Goal: Information Seeking & Learning: Find specific fact

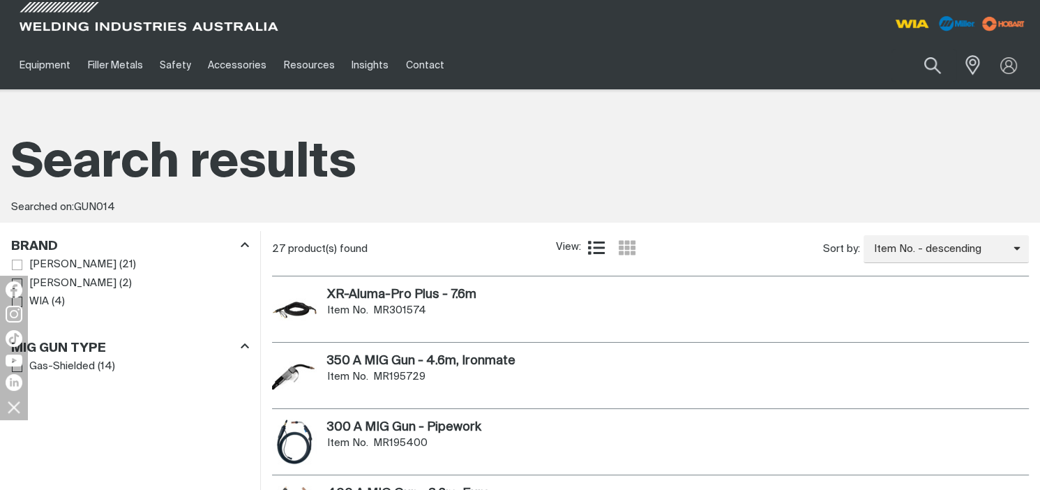
click at [68, 266] on li "[PERSON_NAME] ( 21 )" at bounding box center [130, 264] width 237 height 19
click at [59, 269] on span "[PERSON_NAME]" at bounding box center [72, 265] width 87 height 16
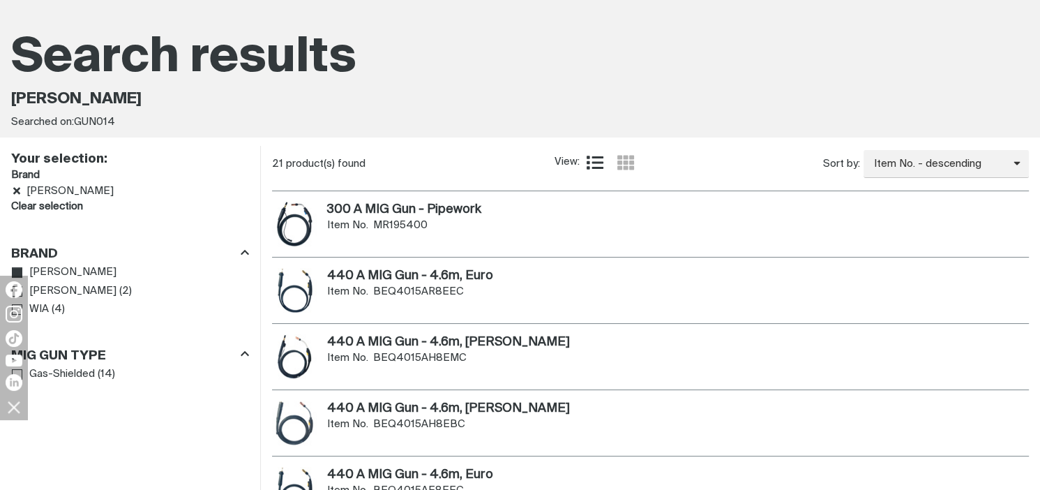
scroll to position [209, 0]
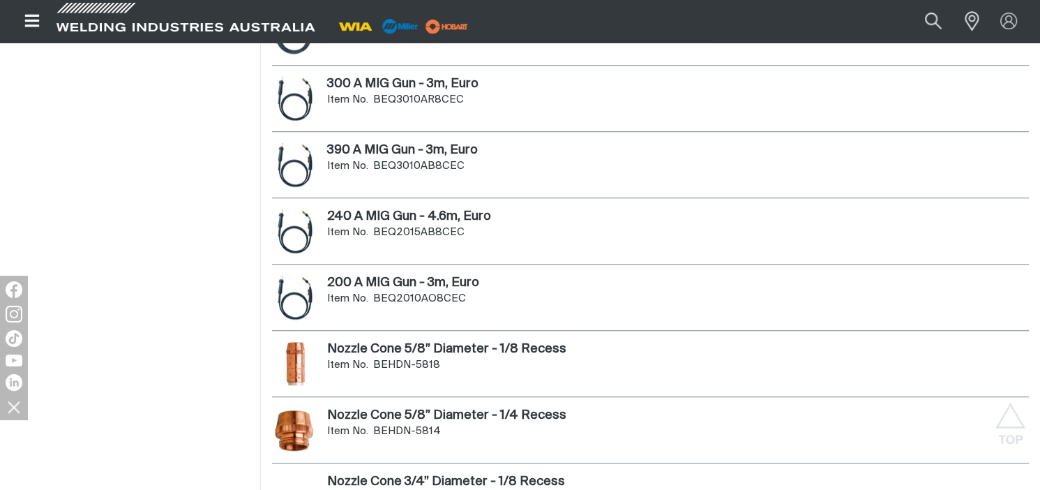
scroll to position [977, 0]
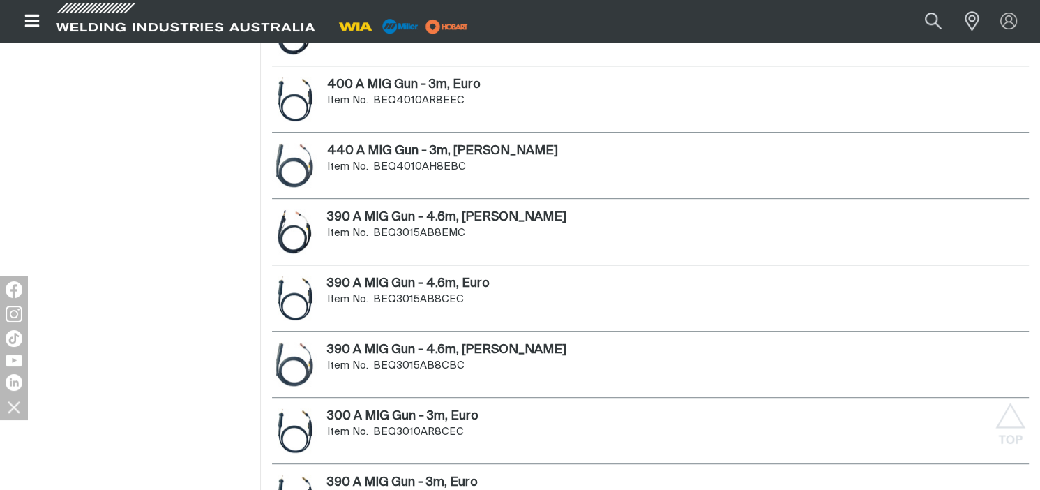
scroll to position [558, 0]
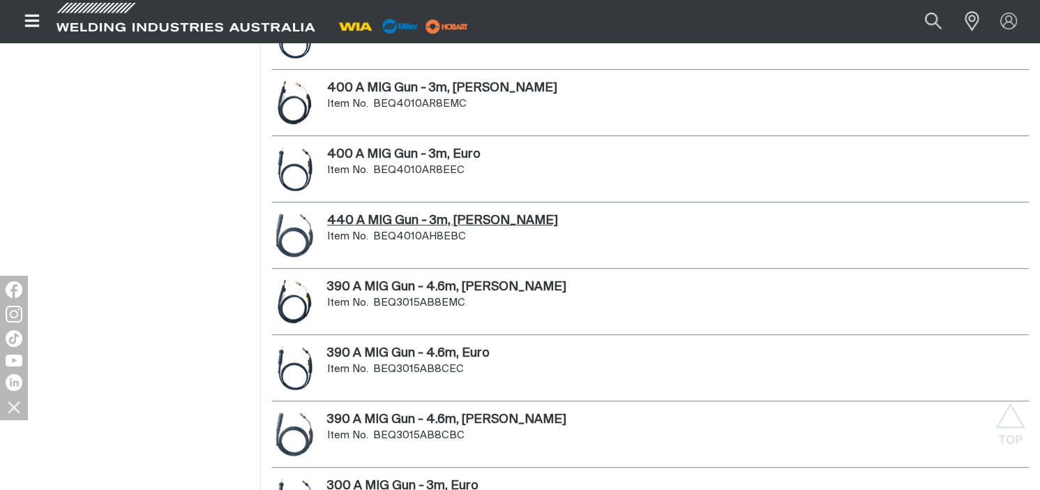
click at [401, 214] on h2 "440 A MIG Gun - 3m, [PERSON_NAME] ." at bounding box center [442, 220] width 231 height 13
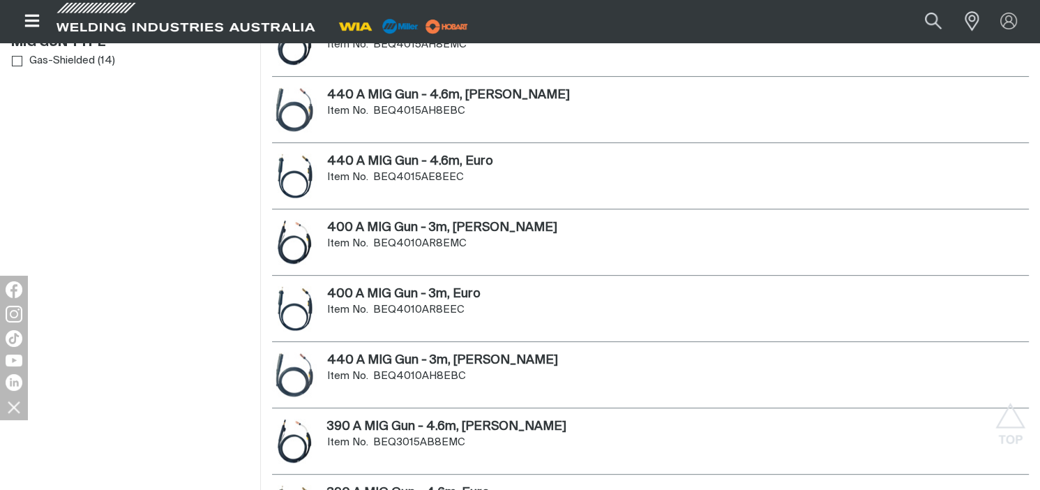
scroll to position [349, 0]
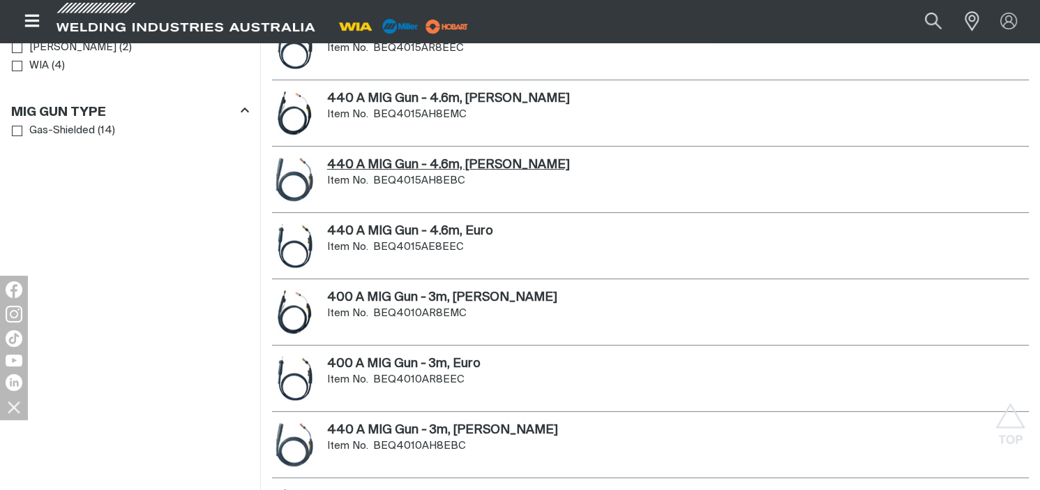
click at [448, 164] on h2 "440 A MIG Gun - 4.6m, [PERSON_NAME] ." at bounding box center [448, 164] width 243 height 13
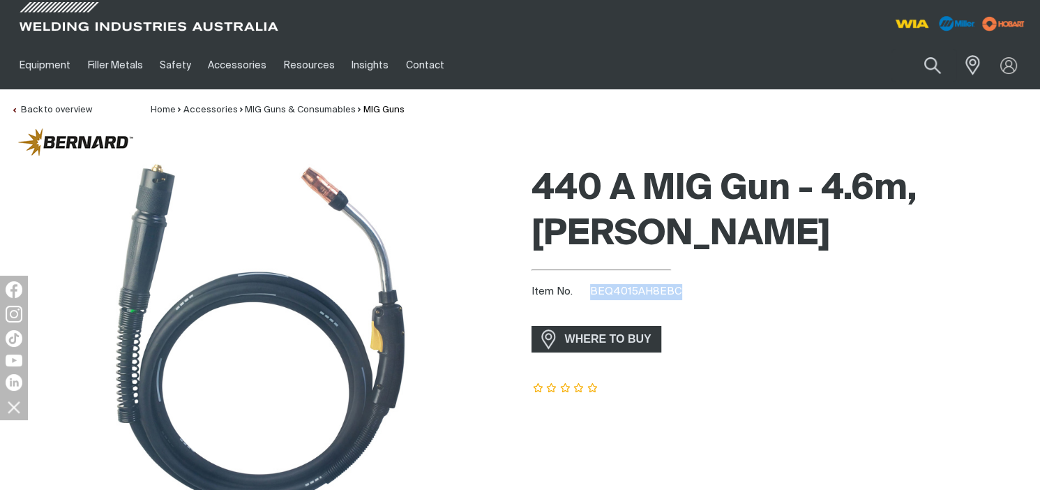
drag, startPoint x: 676, startPoint y: 289, endPoint x: 590, endPoint y: 283, distance: 86.7
click at [590, 284] on div "Item No. BEQ4015AH8EBC" at bounding box center [781, 292] width 498 height 16
drag, startPoint x: 590, startPoint y: 283, endPoint x: 606, endPoint y: 292, distance: 19.0
copy span "BEQ4015AH8EBC"
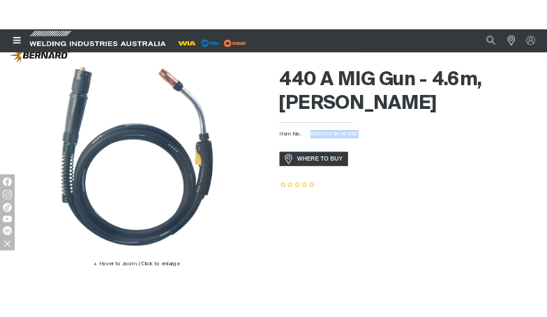
scroll to position [70, 0]
